Goal: Information Seeking & Learning: Learn about a topic

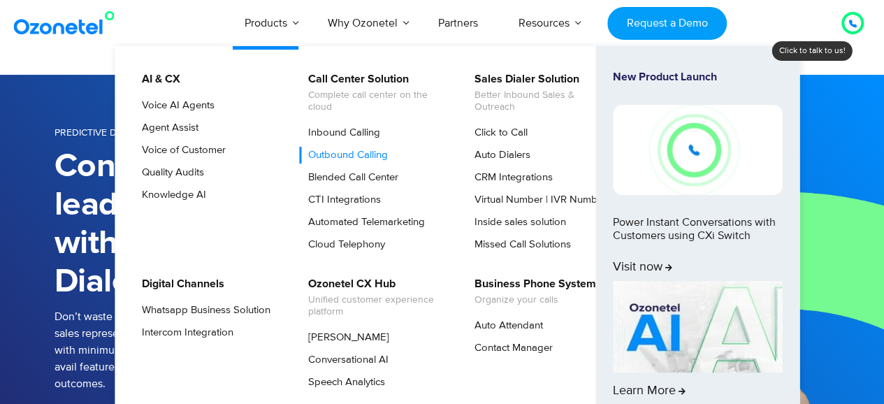
click at [340, 149] on link "Outbound Calling" at bounding box center [344, 155] width 91 height 17
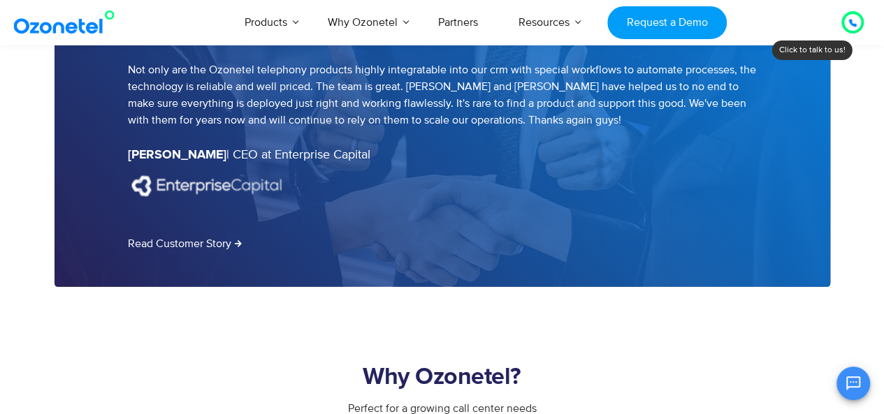
scroll to position [1957, 0]
